Goal: Task Accomplishment & Management: Use online tool/utility

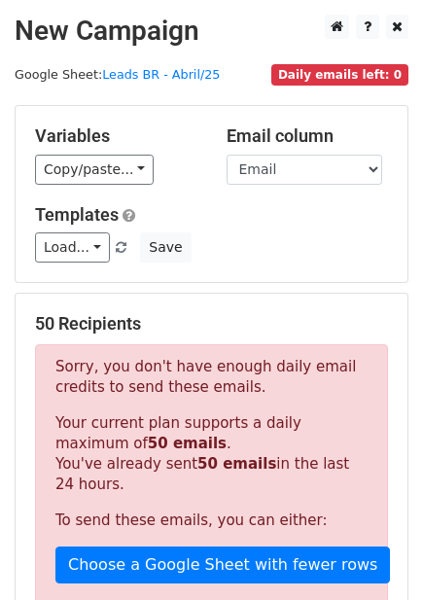
click at [364, 155] on select "Loja Email Nome Cargo Linkedin Contato Linkedin" at bounding box center [305, 170] width 156 height 30
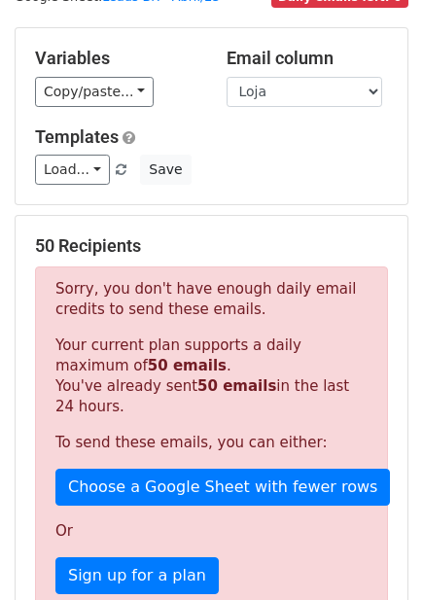
click at [227, 77] on select "Loja Email Nome Cargo Linkedin Contato Linkedin" at bounding box center [305, 92] width 156 height 30
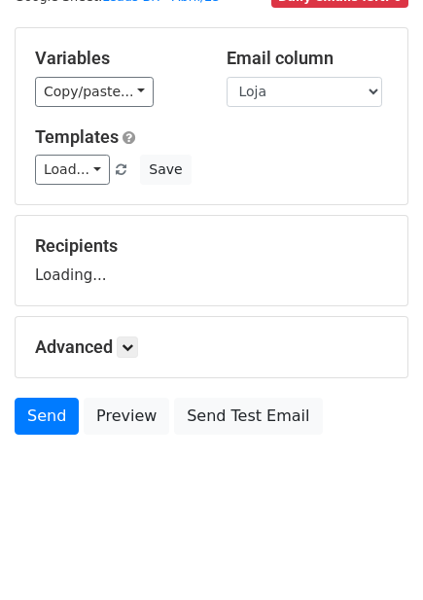
click at [327, 91] on select "Loja Email Nome Cargo Linkedin Contato Linkedin" at bounding box center [305, 92] width 156 height 30
select select "Email"
click at [227, 77] on select "Loja Email Nome Cargo Linkedin Contato Linkedin" at bounding box center [305, 92] width 156 height 30
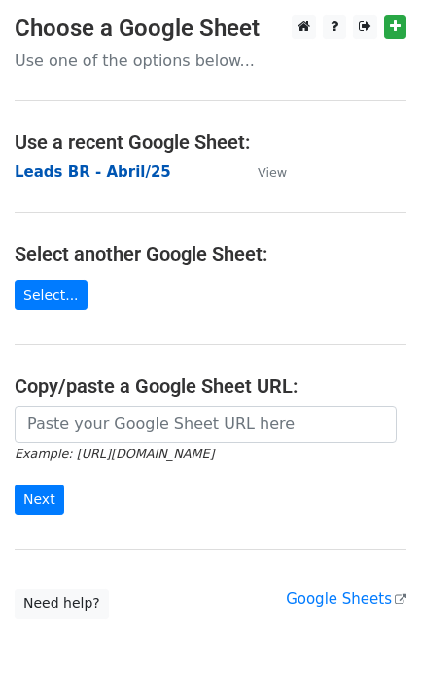
click at [115, 173] on strong "Leads BR - Abril/25" at bounding box center [93, 172] width 157 height 18
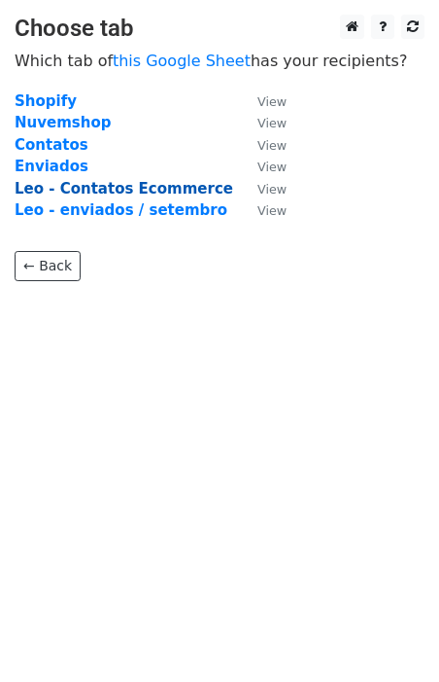
click at [170, 188] on strong "Leo - Contatos Ecommerce" at bounding box center [124, 189] width 219 height 18
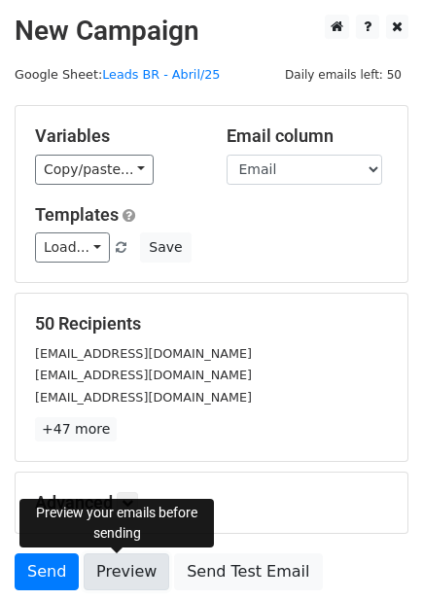
click at [127, 571] on link "Preview" at bounding box center [127, 571] width 86 height 37
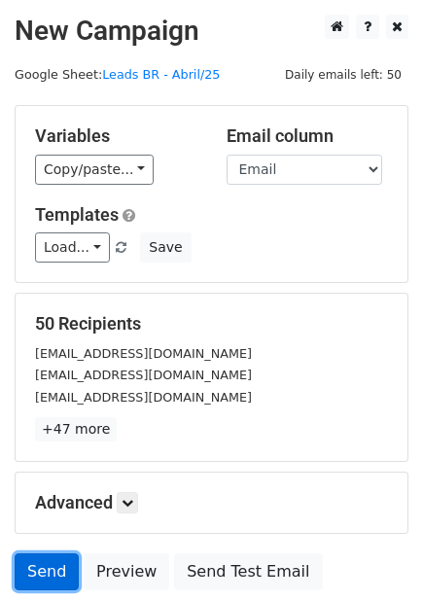
click at [44, 570] on link "Send" at bounding box center [47, 571] width 64 height 37
